Goal: Check status

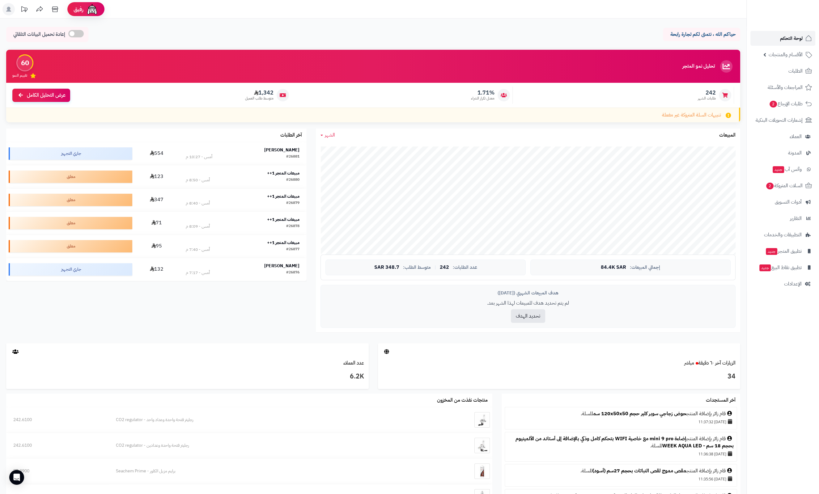
click at [790, 38] on span "لوحة التحكم" at bounding box center [791, 38] width 23 height 9
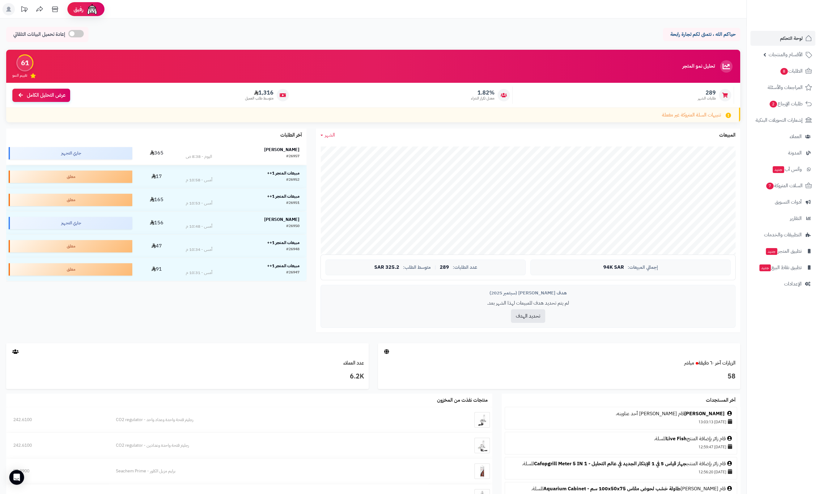
click at [292, 149] on strong "[PERSON_NAME]" at bounding box center [281, 149] width 35 height 6
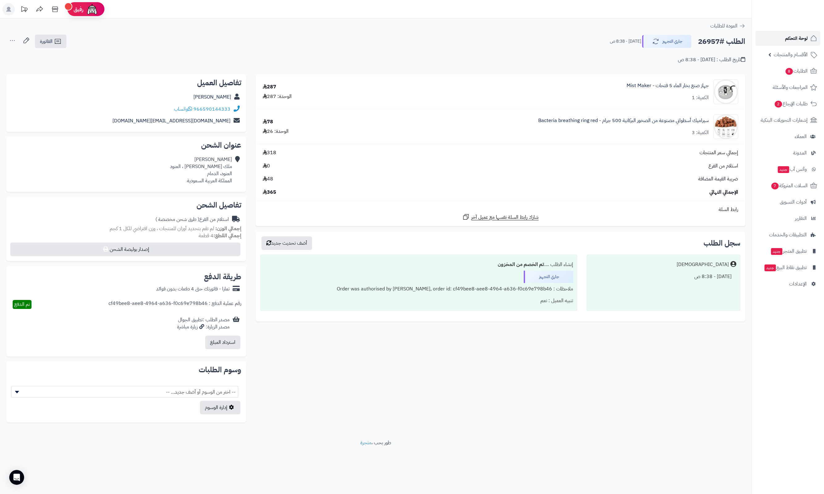
click at [785, 41] on span "لوحة التحكم" at bounding box center [796, 38] width 23 height 9
